Goal: Transaction & Acquisition: Purchase product/service

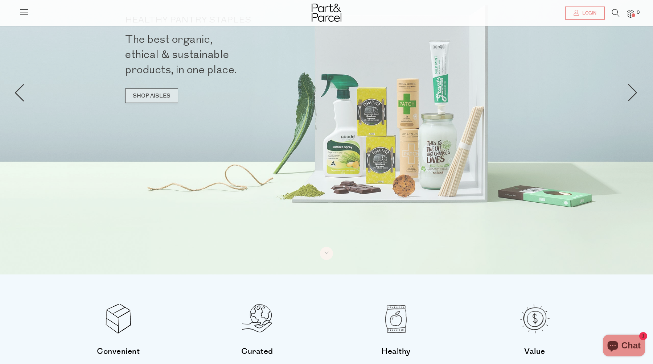
click at [140, 91] on link "SHOP AISLES" at bounding box center [151, 96] width 53 height 15
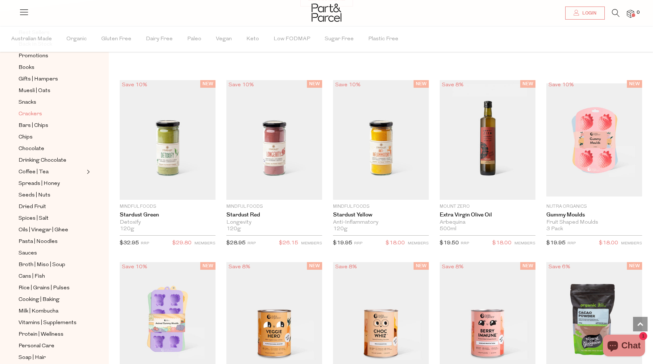
scroll to position [75, 0]
click at [124, 37] on span "Gluten Free" at bounding box center [116, 38] width 30 height 25
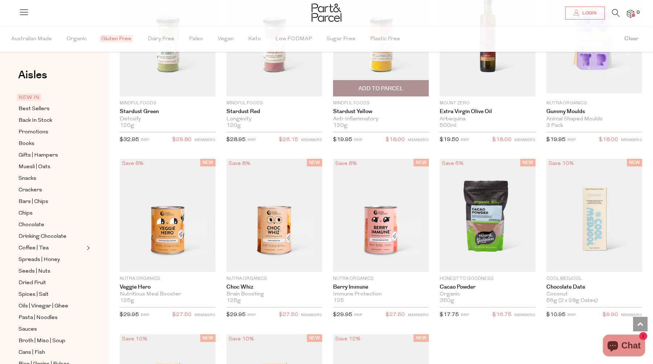
scroll to position [756, 0]
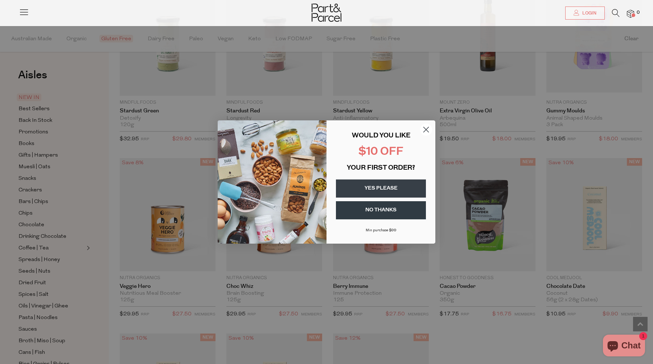
click at [423, 129] on circle "Close dialog" at bounding box center [426, 130] width 12 height 12
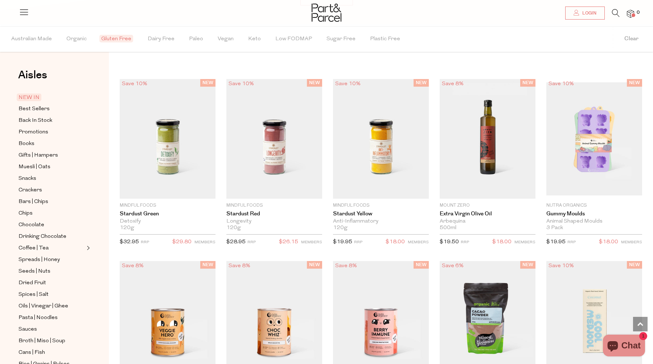
scroll to position [653, 0]
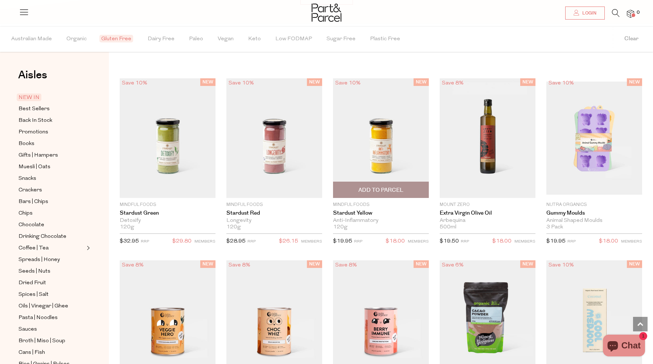
click at [383, 132] on img at bounding box center [381, 138] width 96 height 120
